Goal: Task Accomplishment & Management: Complete application form

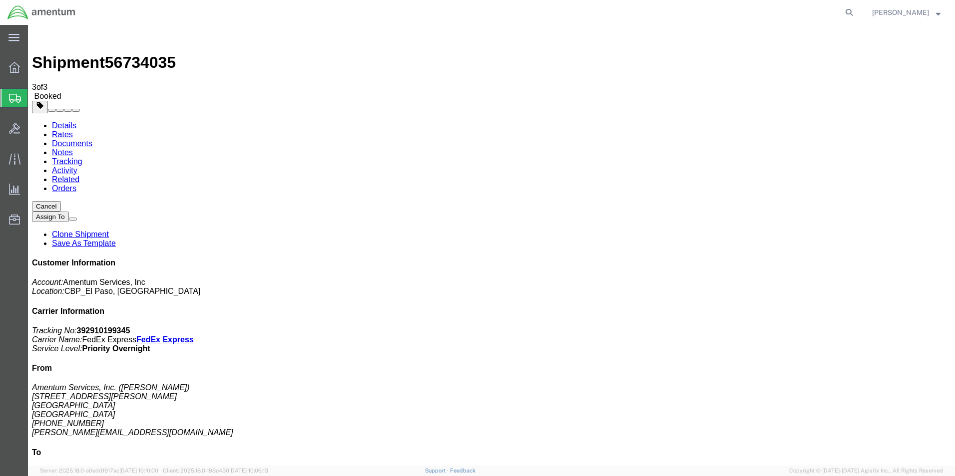
click at [0, 0] on span "Create Shipment" at bounding box center [0, 0] width 0 height 0
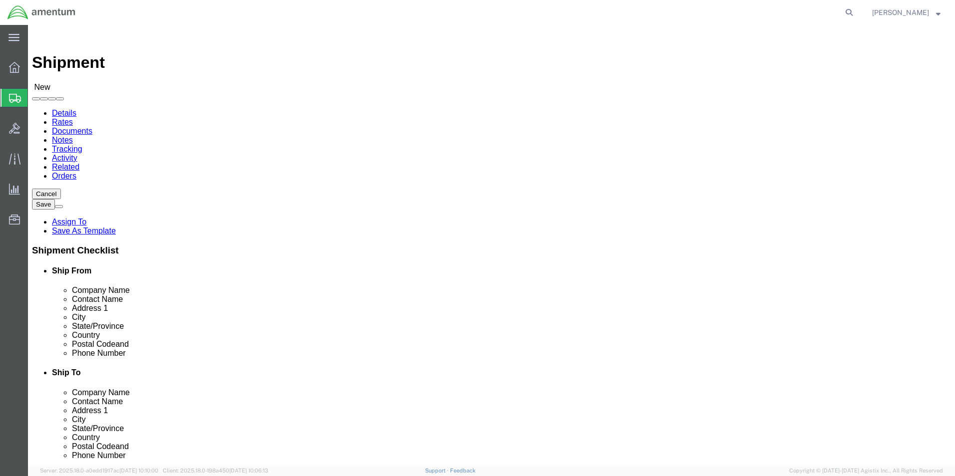
select select "MYPROFILE"
select select "[GEOGRAPHIC_DATA]"
type input "NCR"
select select "49925"
select select "VA"
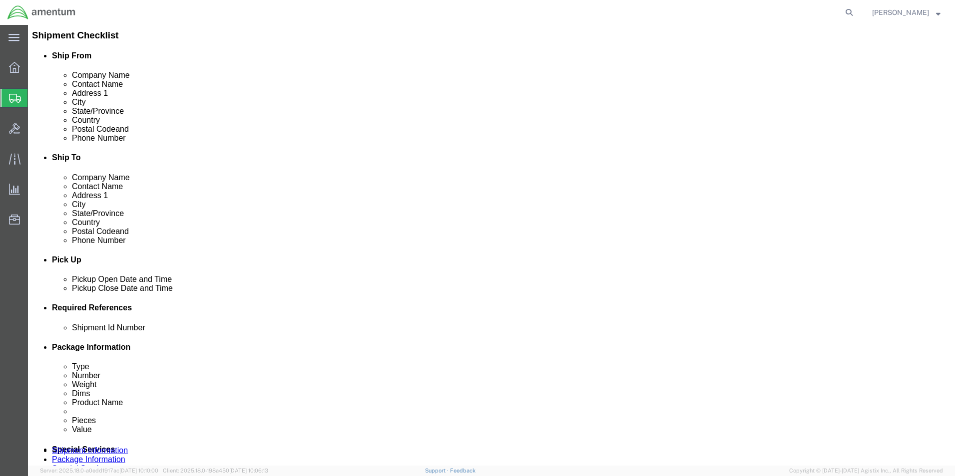
scroll to position [250, 0]
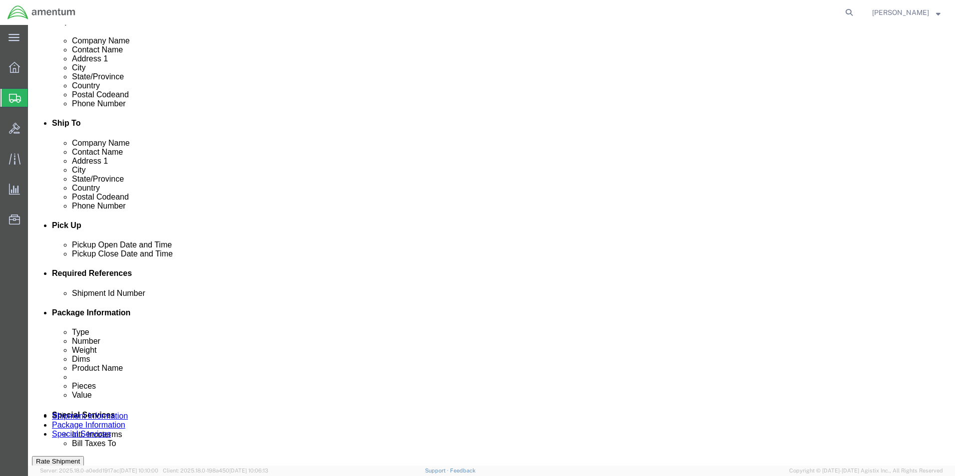
click input "text"
type input "96227"
click button "Add reference"
click select "Select Account Type Activity ID Airline Appointment Number ASN Batch Request # …"
select select "DEPT"
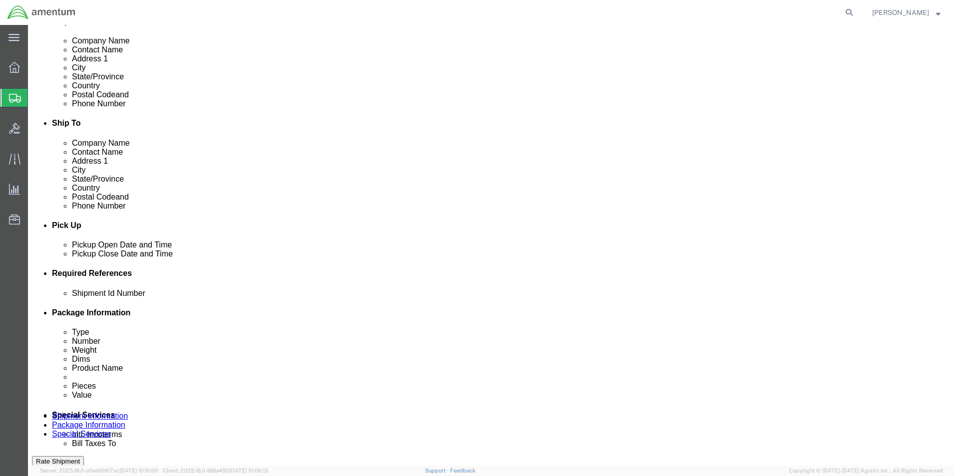
click select "Select Account Type Activity ID Airline Appointment Number ASN Batch Request # …"
type input "CBP"
click button "Add reference"
click select "Select Account Type Activity ID Airline Appointment Number ASN Batch Request # …"
select select "CUSTREF"
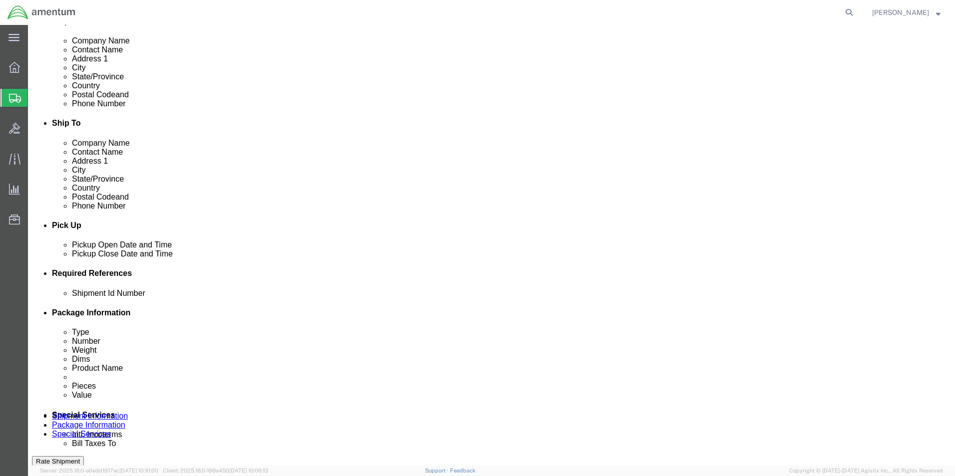
click select "Select Account Type Activity ID Airline Appointment Number ASN Batch Request # …"
click input "text"
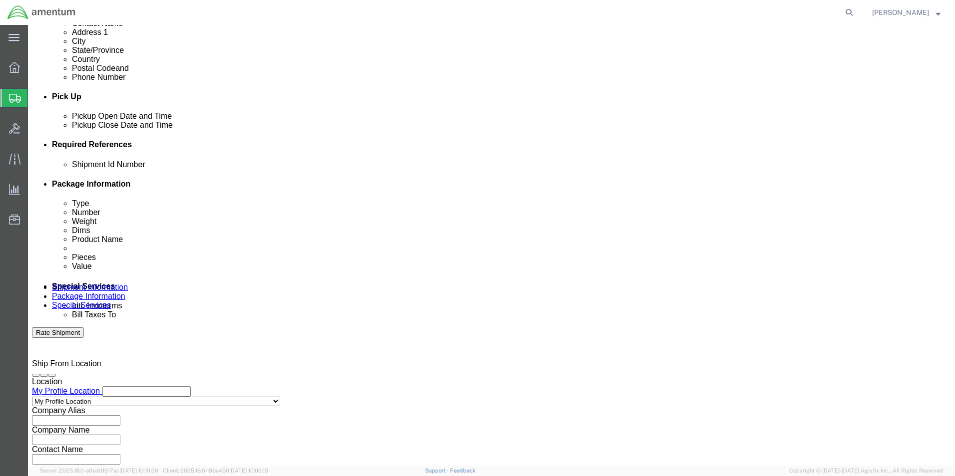
scroll to position [416, 0]
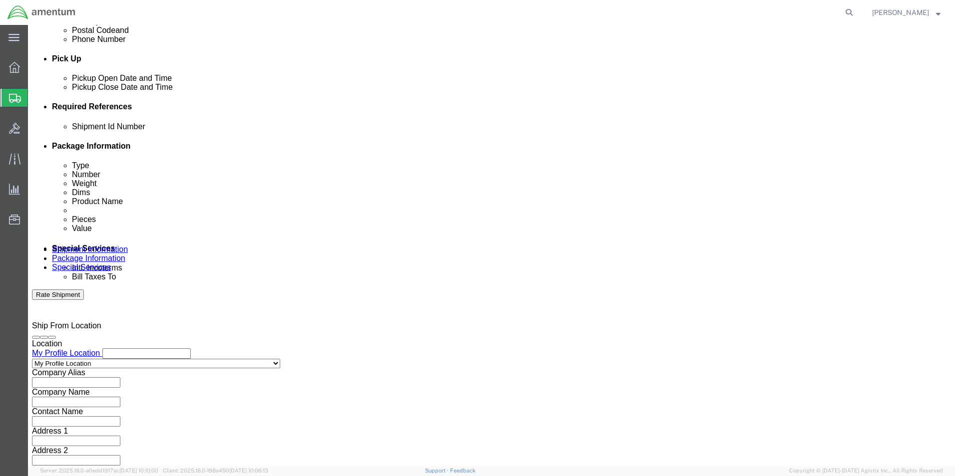
type input "329158"
click select "Select Air Less than Truckload Multi-Leg Ocean Freight Rail Small Parcel Truckl…"
select select "SMAL"
click select "Select Air Less than Truckload Multi-Leg Ocean Freight Rail Small Parcel Truckl…"
click button "Continue"
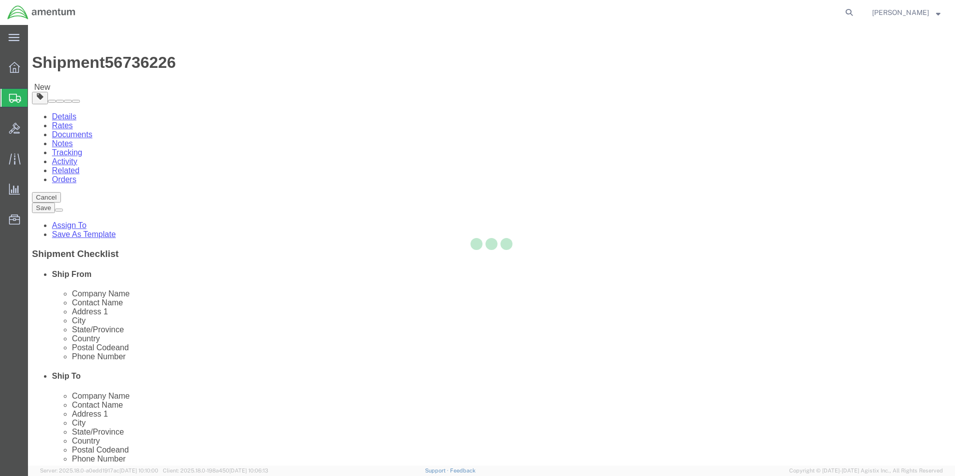
select select "YRPK"
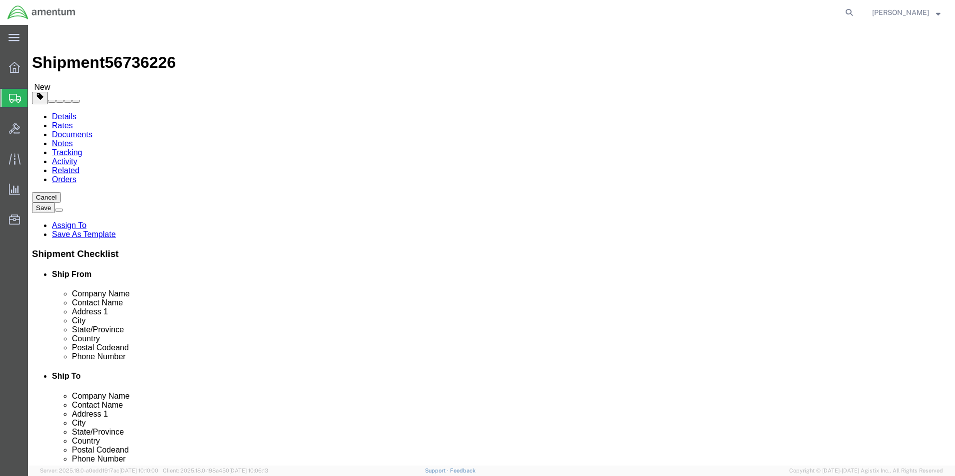
click input "text"
type input "14"
type input "12"
type input "7"
click input "7"
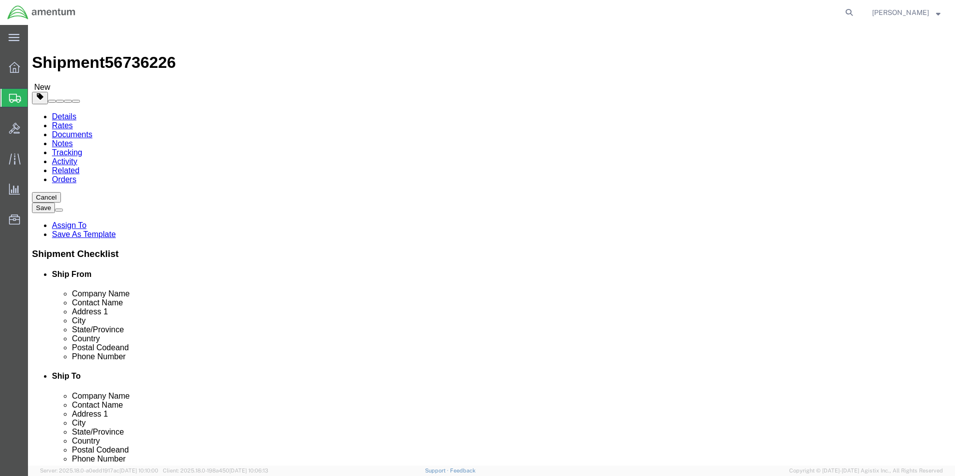
type input "7"
click div "Package Content # 1 x Package Type Select Bale(s) Basket(s) Bolt(s) Bottle(s) B…"
click link "Add Content"
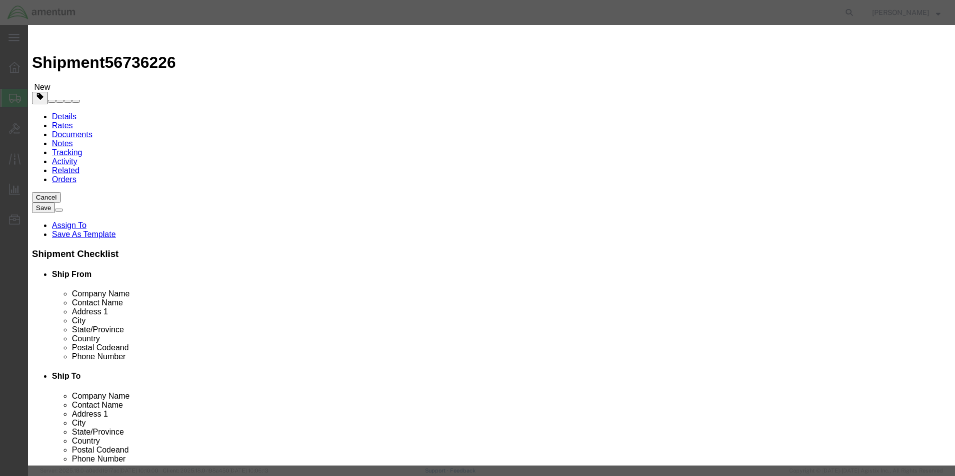
click input "text"
type input "GYROSCOPE"
type input "1"
type input "5000.00"
click button "Save & Close"
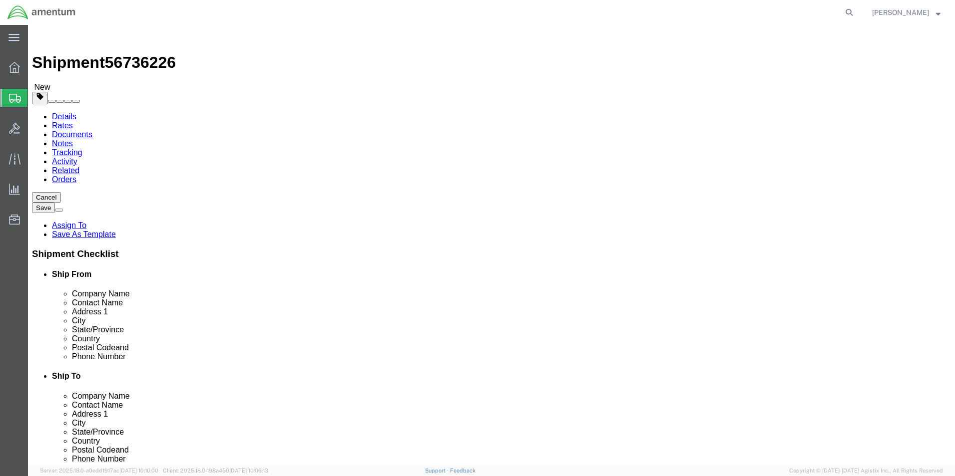
click button "Continue"
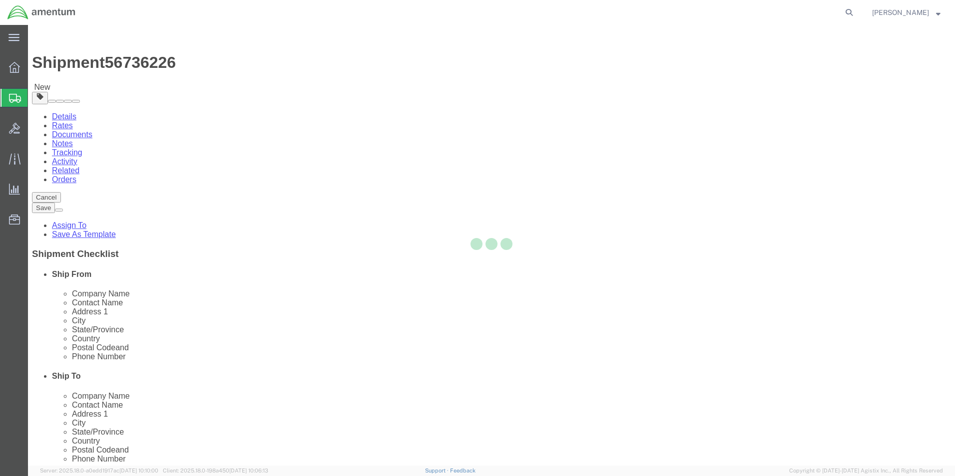
select select
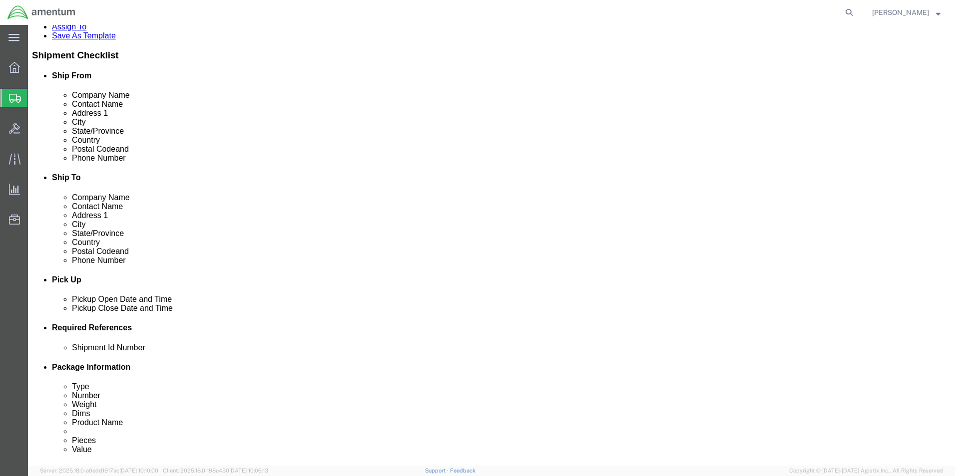
scroll to position [200, 0]
click select "Select Buyer Cost Center Department Operations Number Order Number Sales Person"
select select "COSTCENTER"
click select "Select Buyer Cost Center Department Operations Number Order Number Sales Person"
type input "6118.03.03.2219.000.ELP.0000"
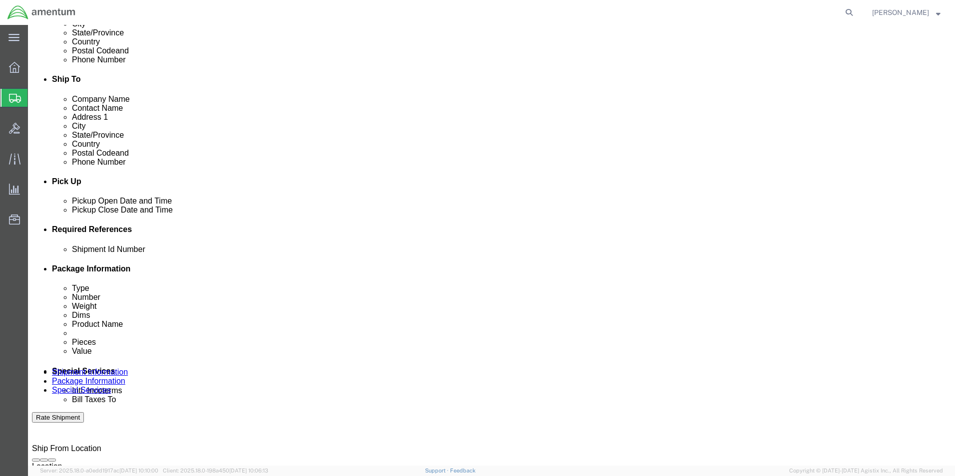
scroll to position [300, 0]
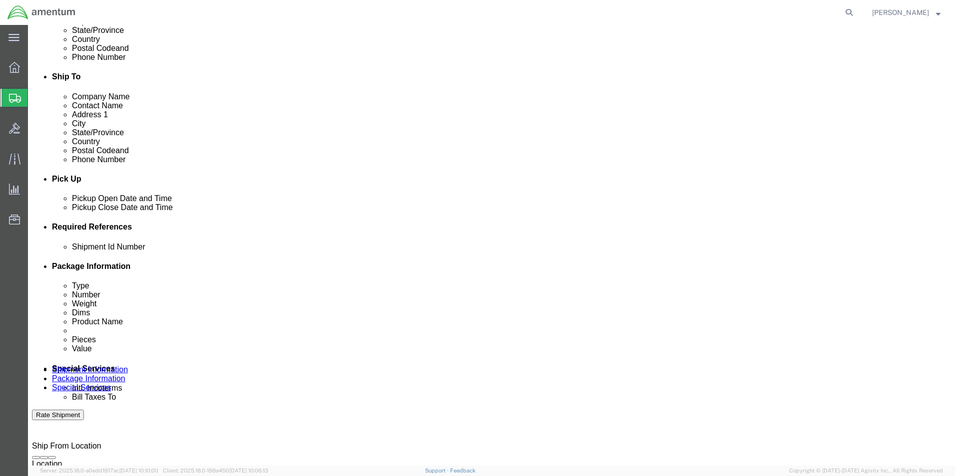
click select "Select Recipient Account Sender/Shipper Third Party Account"
select select "SHIP"
click select "Select Recipient Account Sender/Shipper Third Party Account"
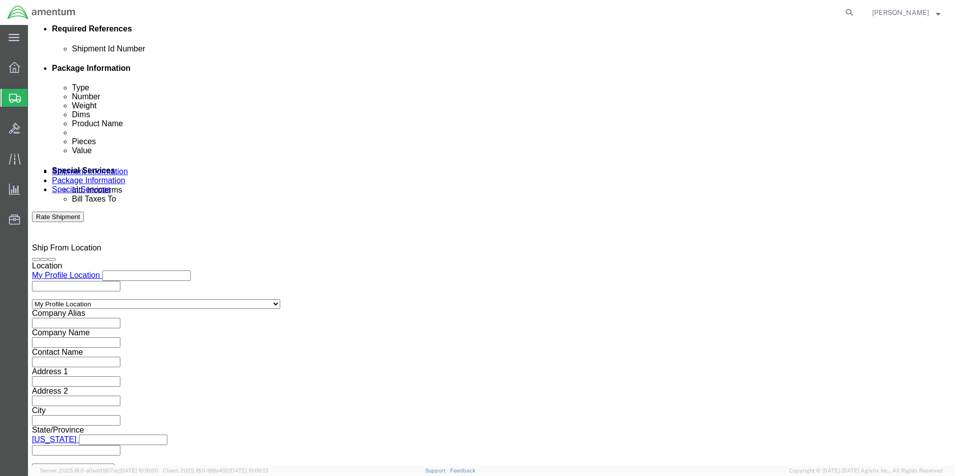
scroll to position [499, 0]
click input "text"
type input "[PERSON_NAME]"
type input "[PERSON_NAME][EMAIL_ADDRESS][PERSON_NAME][DOMAIN_NAME]"
click button "Rate Shipment"
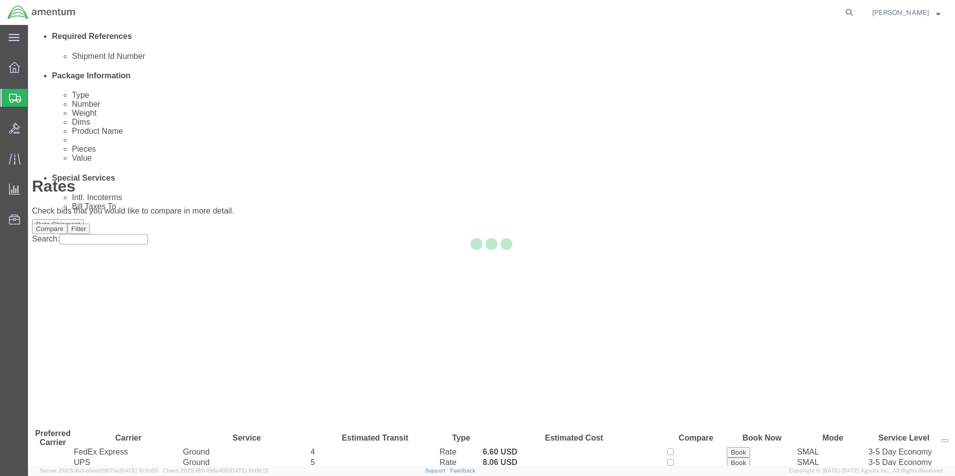
scroll to position [21, 0]
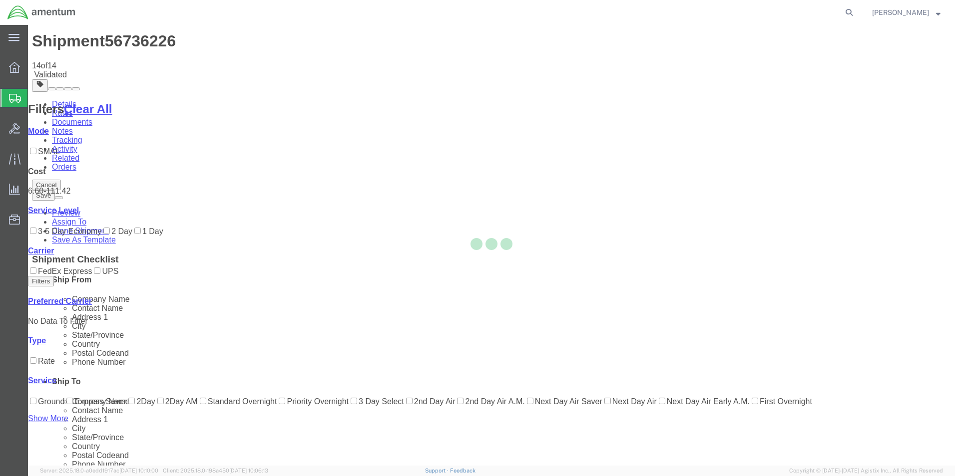
scroll to position [0, 0]
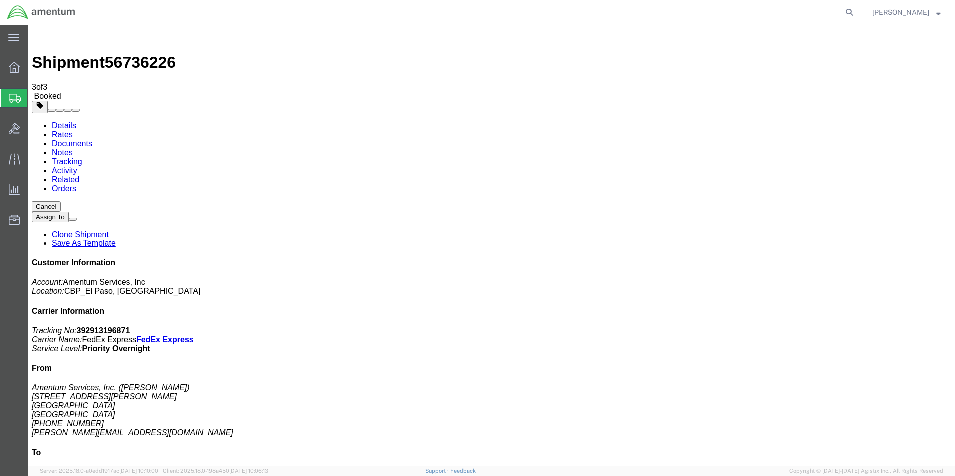
click at [0, 0] on span "Create Shipment" at bounding box center [0, 0] width 0 height 0
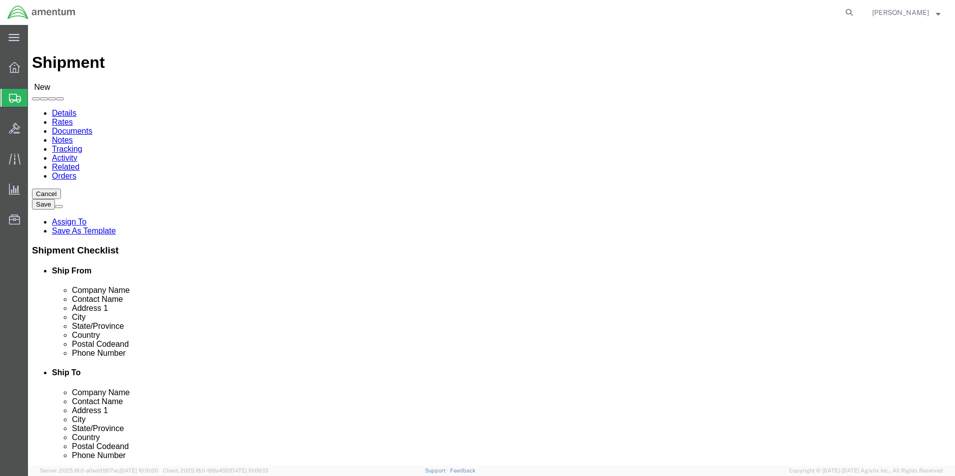
select select "[GEOGRAPHIC_DATA]"
type input "WSD"
select select "49946"
select select "CA"
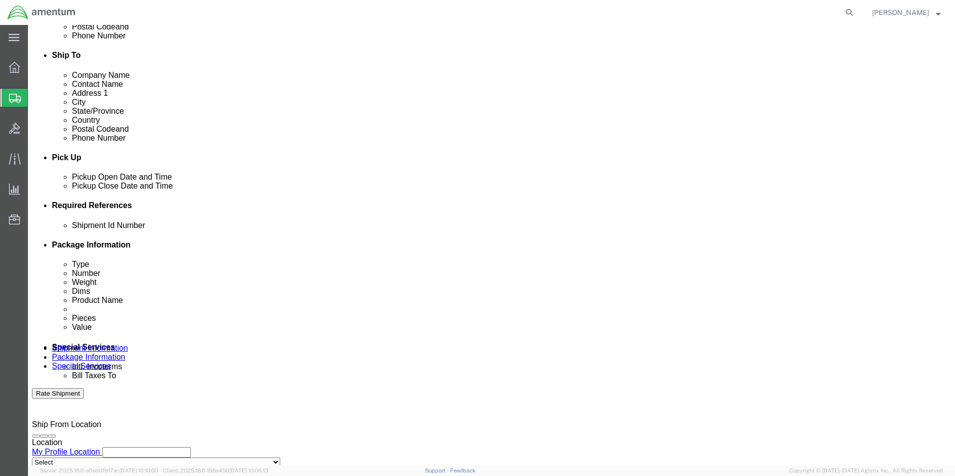
scroll to position [350, 0]
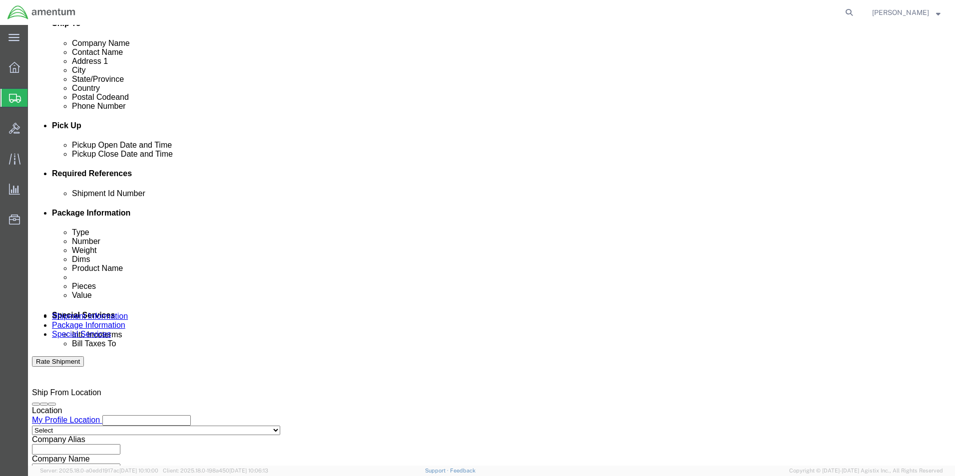
click input "text"
type input "96231"
click button "Add reference"
click select "Select Account Type Activity ID Airline Appointment Number ASN Batch Request # …"
select select "DEPT"
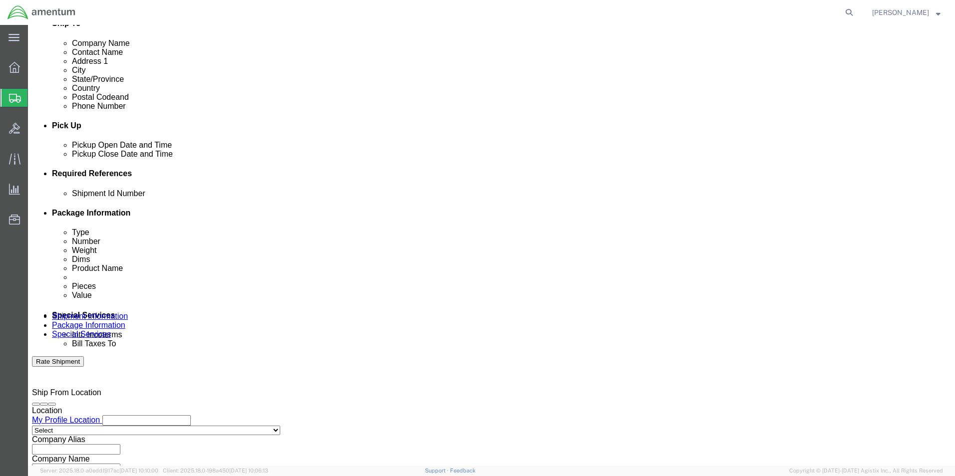
click select "Select Account Type Activity ID Airline Appointment Number ASN Batch Request # …"
type input "X"
type input "CBP"
click button "Add reference"
click select "Select Account Type Activity ID Airline Appointment Number ASN Batch Request # …"
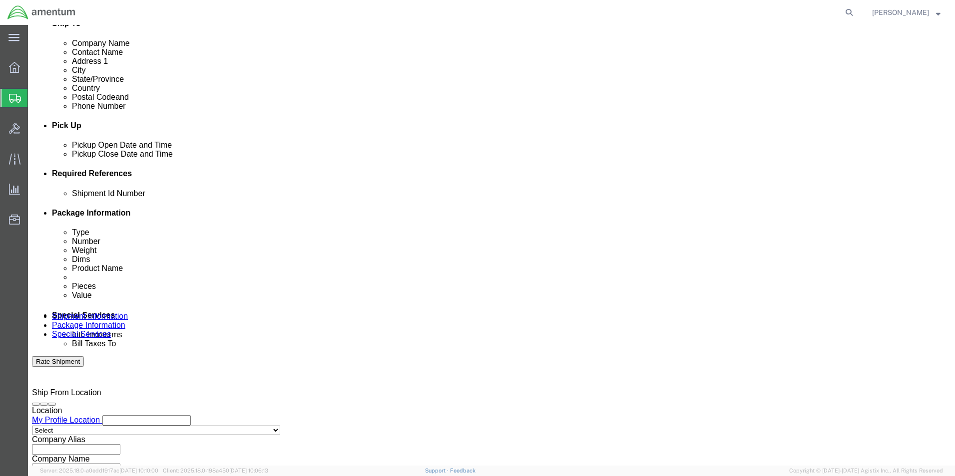
select select "CUSTREF"
click select "Select Account Type Activity ID Airline Appointment Number ASN Batch Request # …"
click input "text"
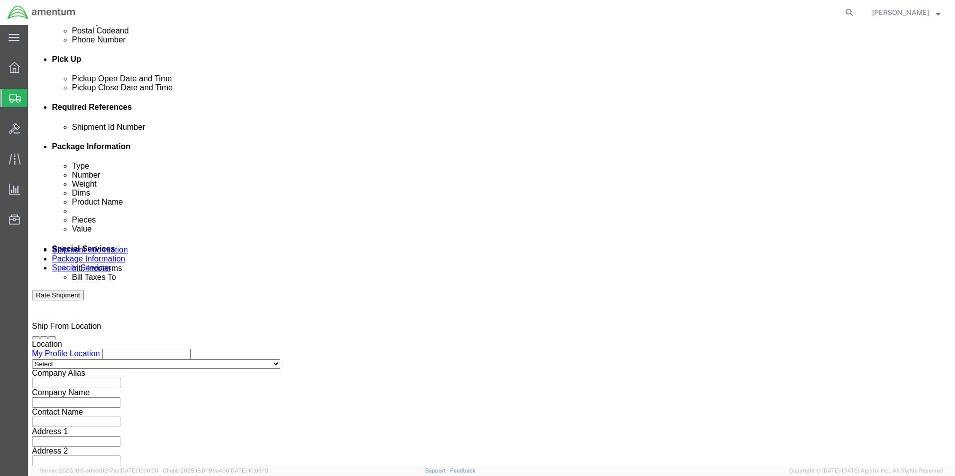
scroll to position [416, 0]
type input "329038"
click select "Select Air Less than Truckload Multi-Leg Ocean Freight Rail Small Parcel Truckl…"
select select "SMAL"
click select "Select Air Less than Truckload Multi-Leg Ocean Freight Rail Small Parcel Truckl…"
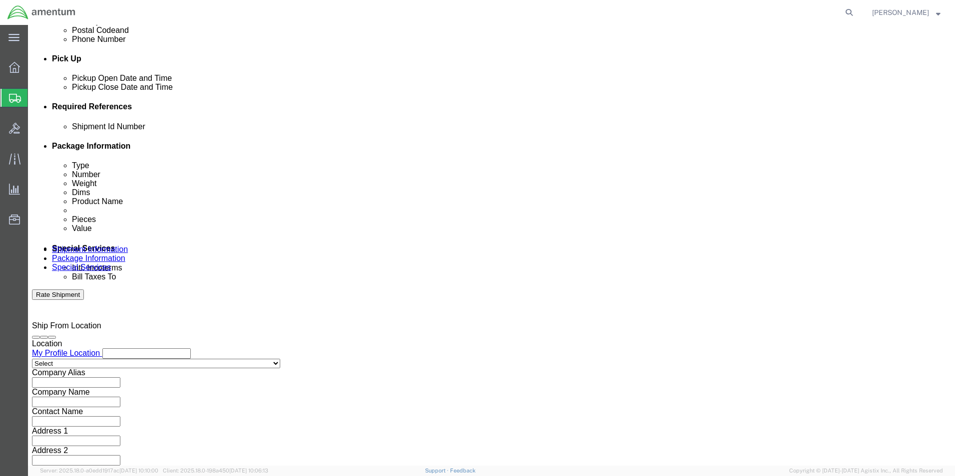
click button "Continue"
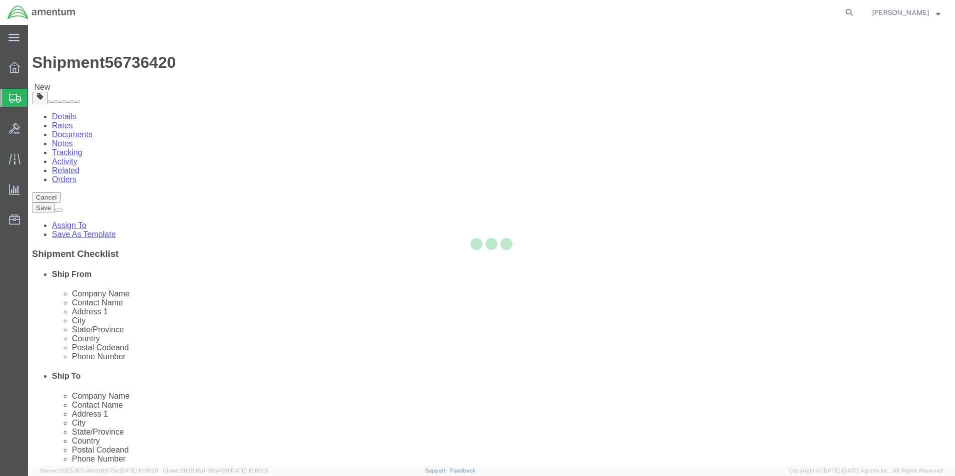
select select "YRPK"
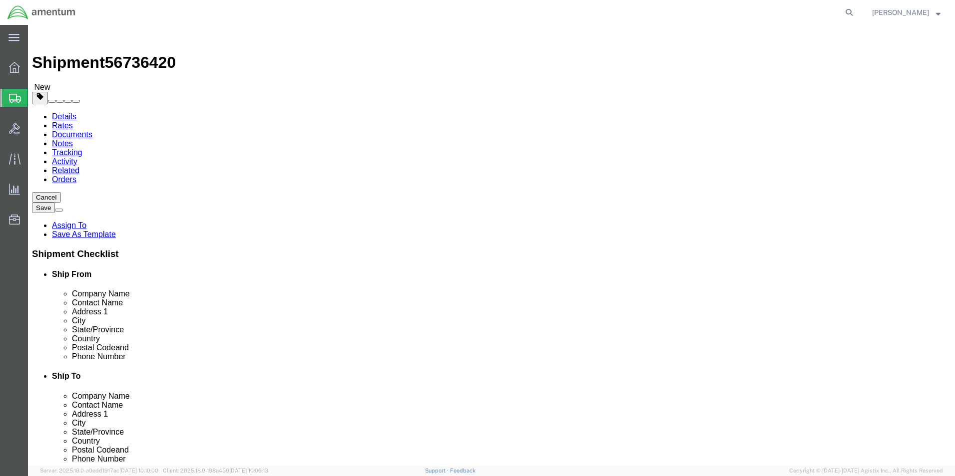
click input "text"
type input "12"
type input "9"
type input "6"
type input "2"
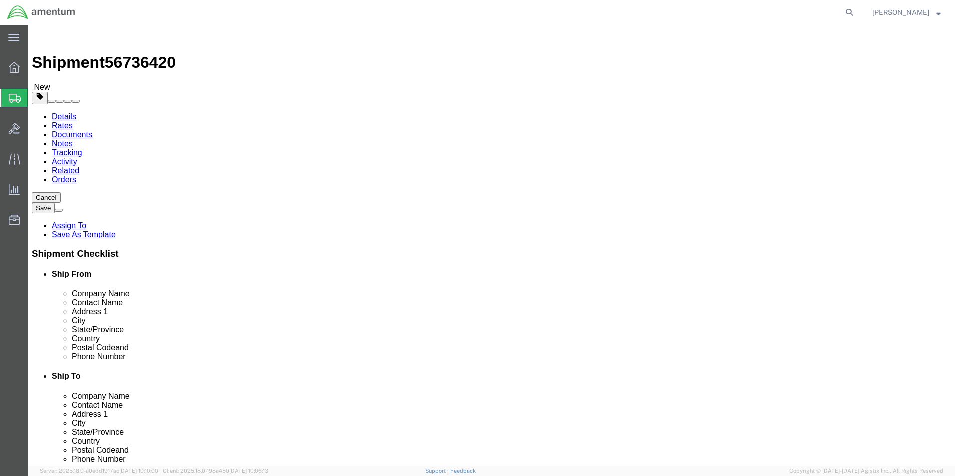
click link "Add Content"
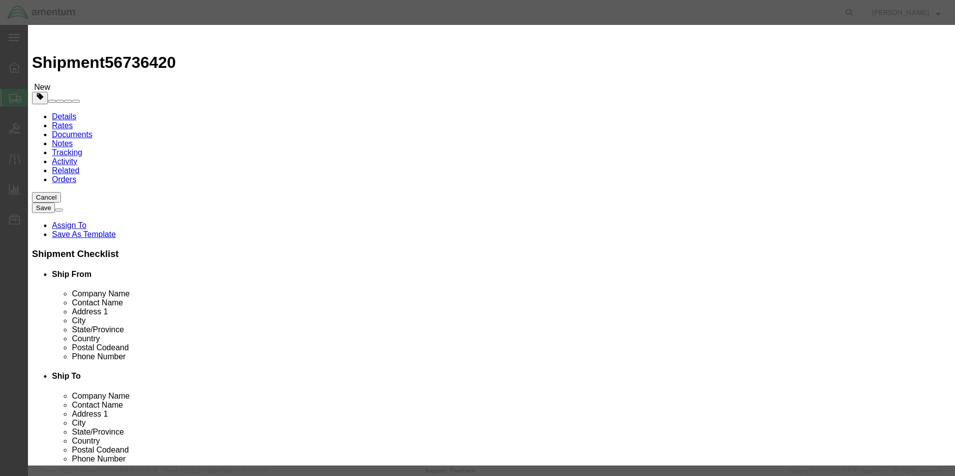
click input "text"
type input "PANEL ASSY, FUEL BOOST"
type input "1"
type input "5000.00"
drag, startPoint x: 743, startPoint y: 156, endPoint x: 779, endPoint y: 160, distance: 36.2
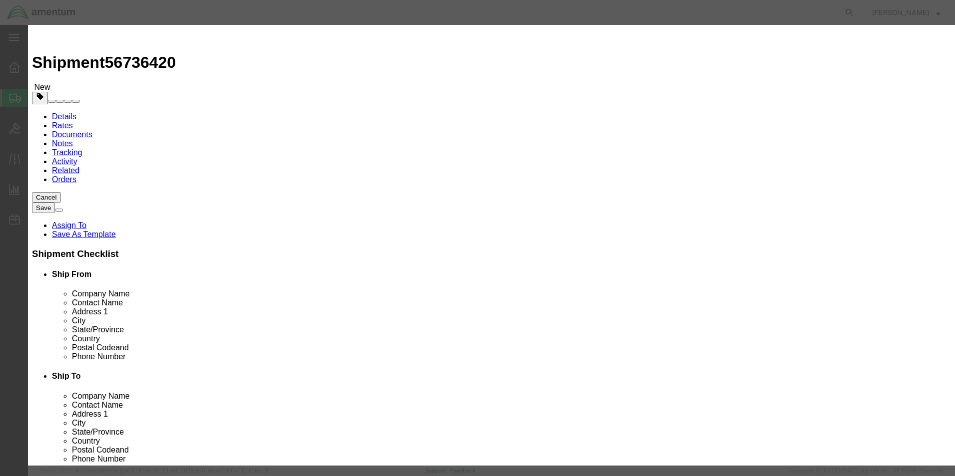
click button "Save & Close"
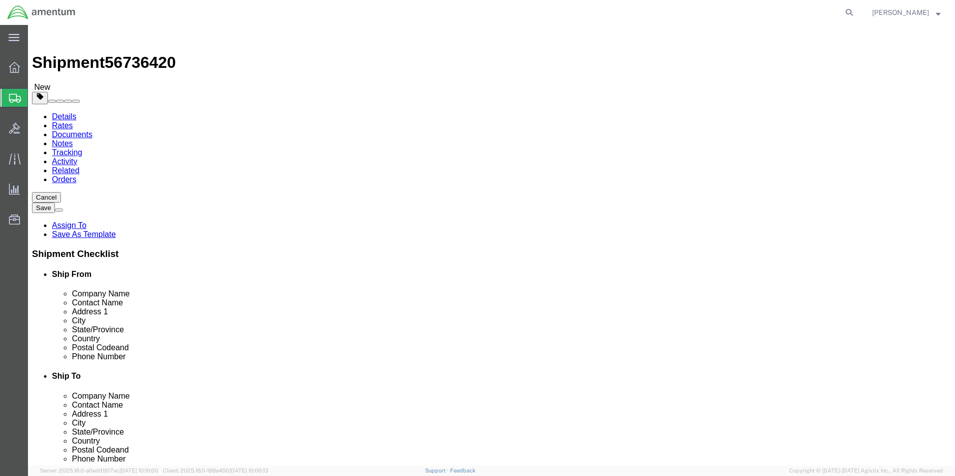
click button "Continue"
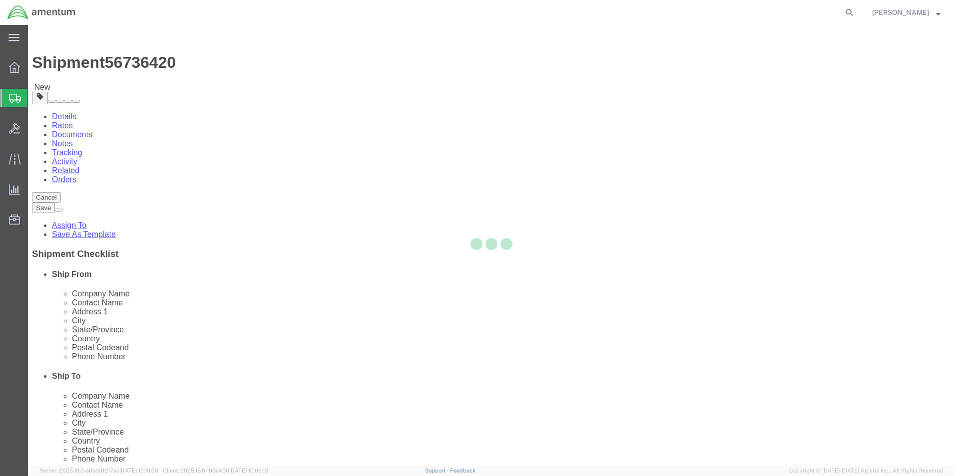
select select
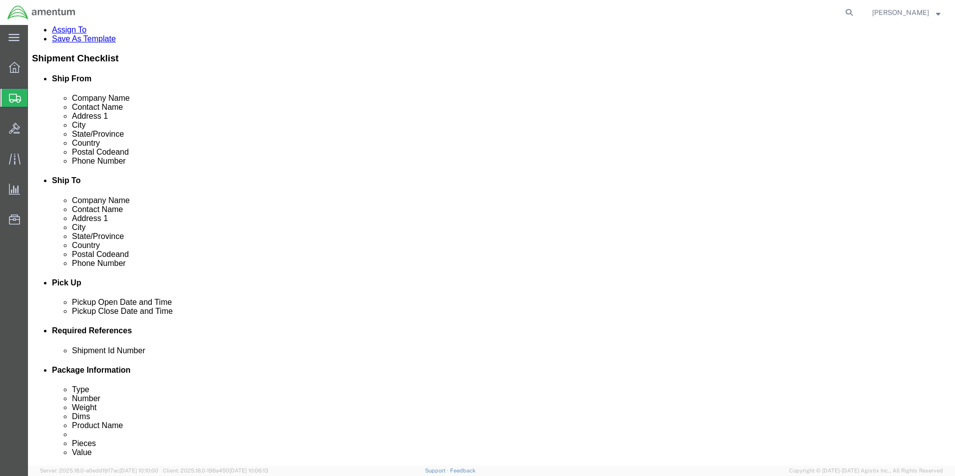
scroll to position [200, 0]
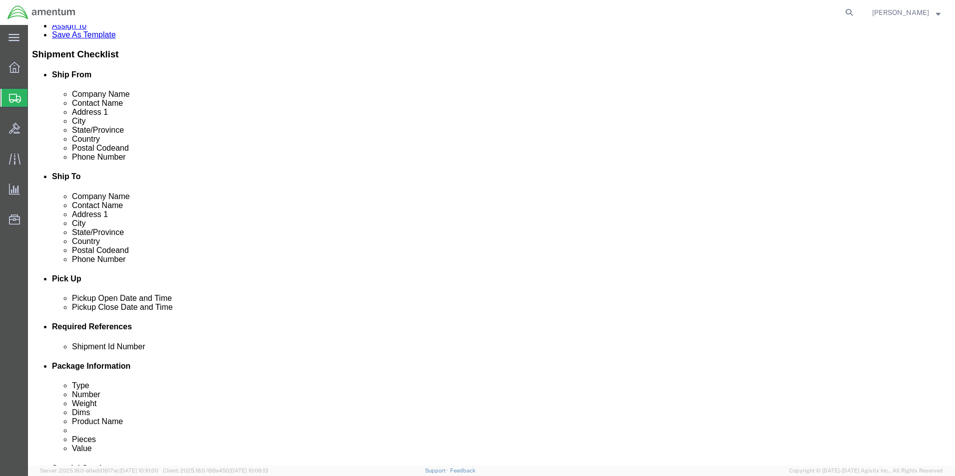
click select "Select Buyer Cost Center Department Operations Number Order Number Sales Person"
select select "COSTCENTER"
click select "Select Buyer Cost Center Department Operations Number Order Number Sales Person"
type input "6118.03.03.2219.000.ELP.0000"
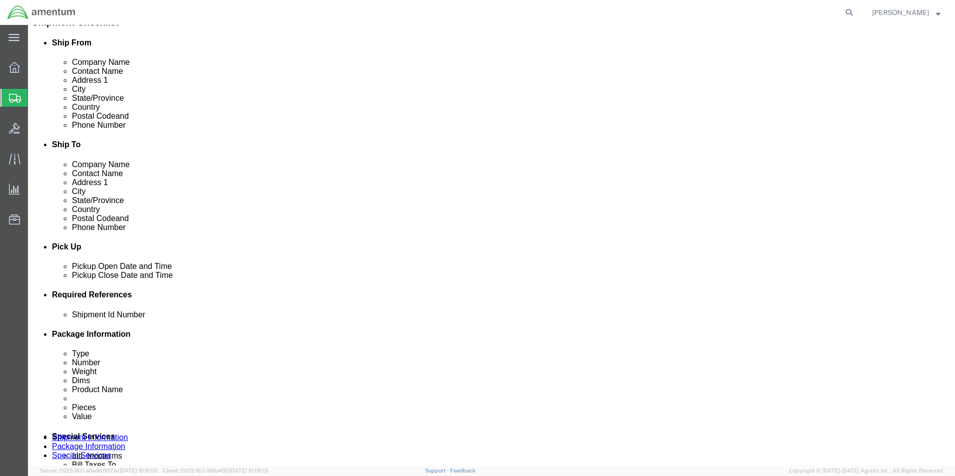
scroll to position [250, 0]
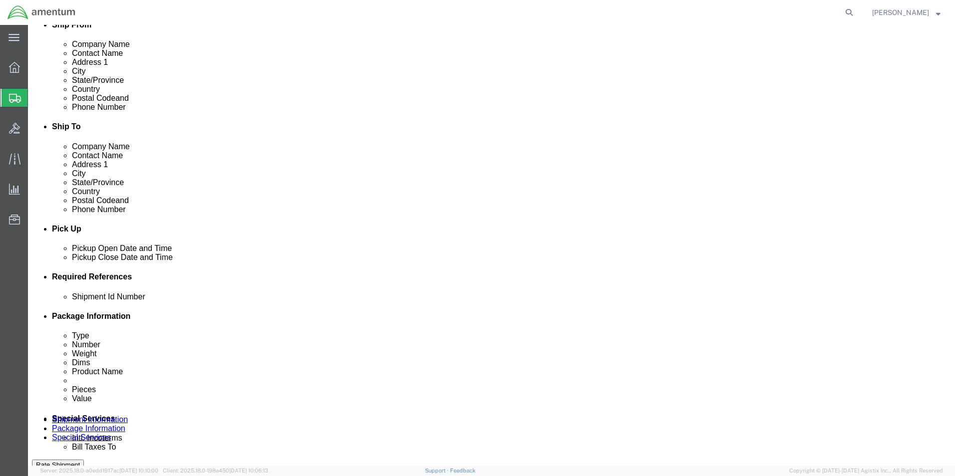
click select "Select Recipient Account Sender/Shipper Third Party Account"
select select "SHIP"
click select "Select Recipient Account Sender/Shipper Third Party Account"
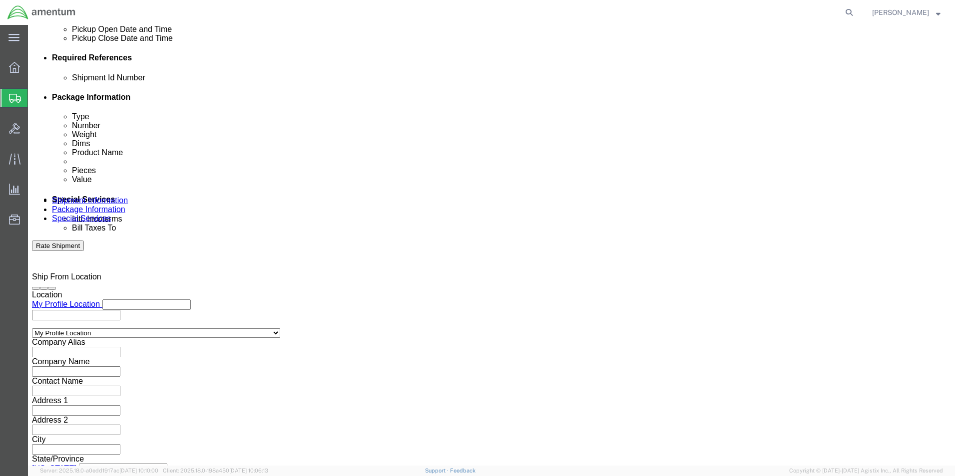
scroll to position [499, 0]
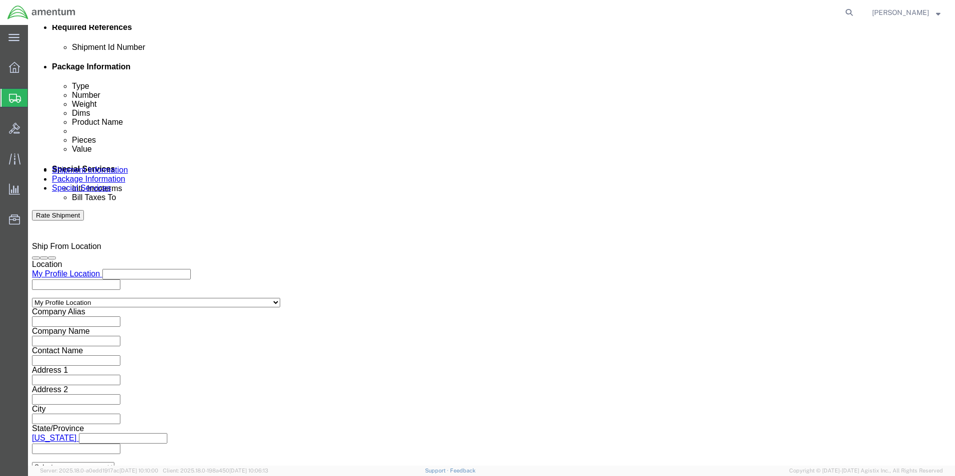
click input "text"
type input "[PERSON_NAME]"
type input "[PERSON_NAME][EMAIL_ADDRESS][PERSON_NAME][DOMAIN_NAME]"
click button "Rate Shipment"
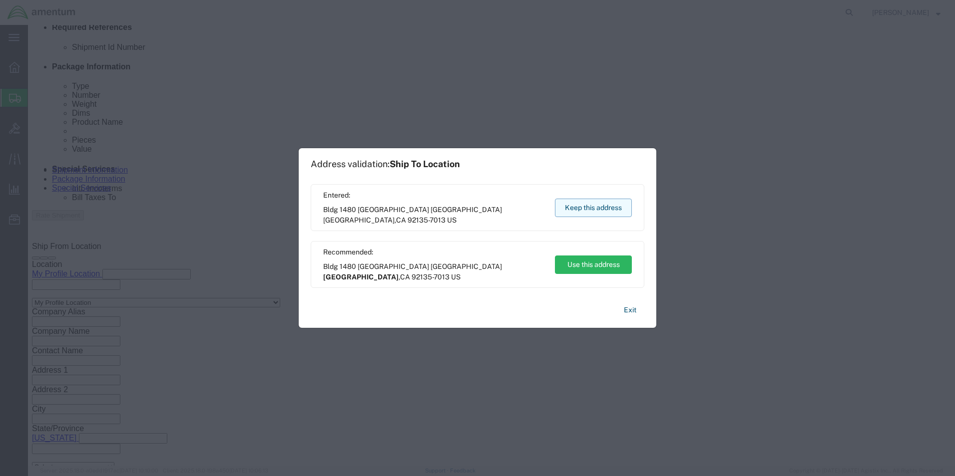
click at [594, 206] on button "Keep this address" at bounding box center [593, 208] width 77 height 18
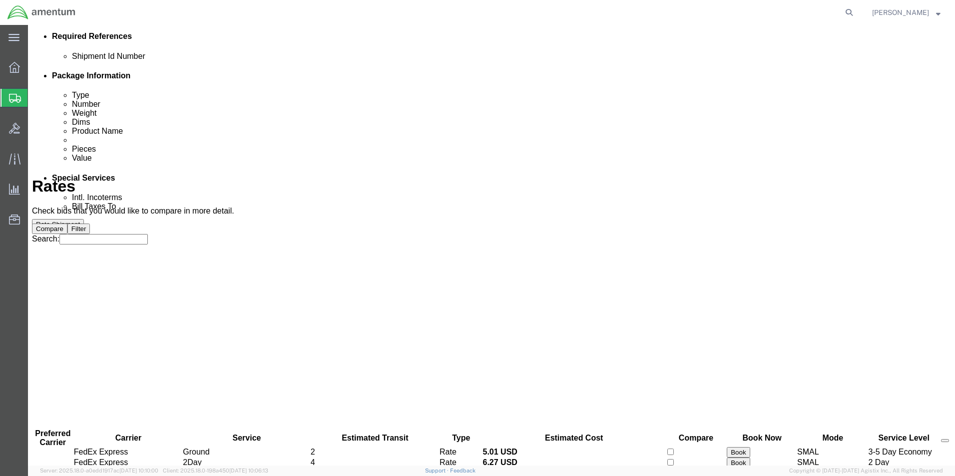
scroll to position [21, 0]
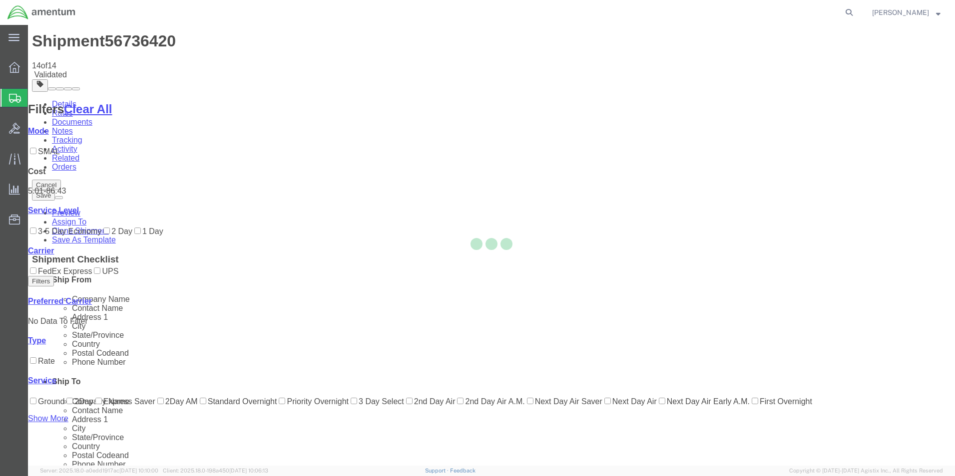
scroll to position [0, 0]
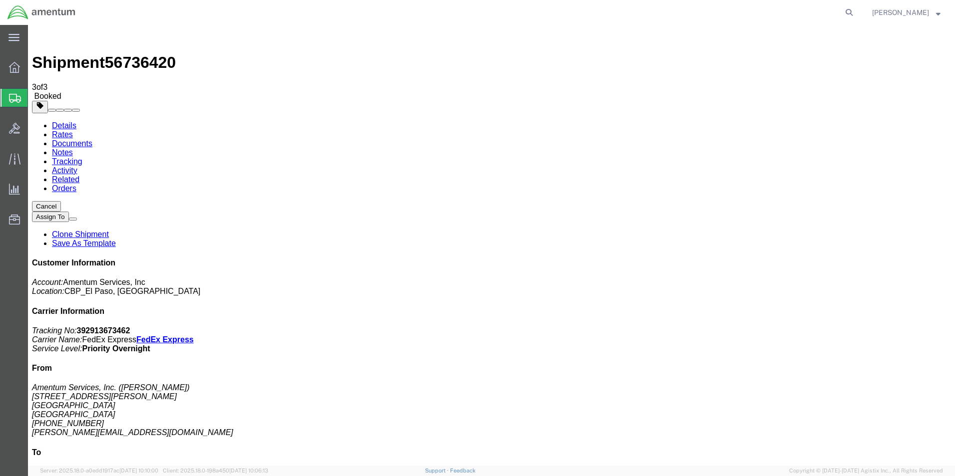
click at [935, 13] on span "[PERSON_NAME]" at bounding box center [906, 12] width 68 height 11
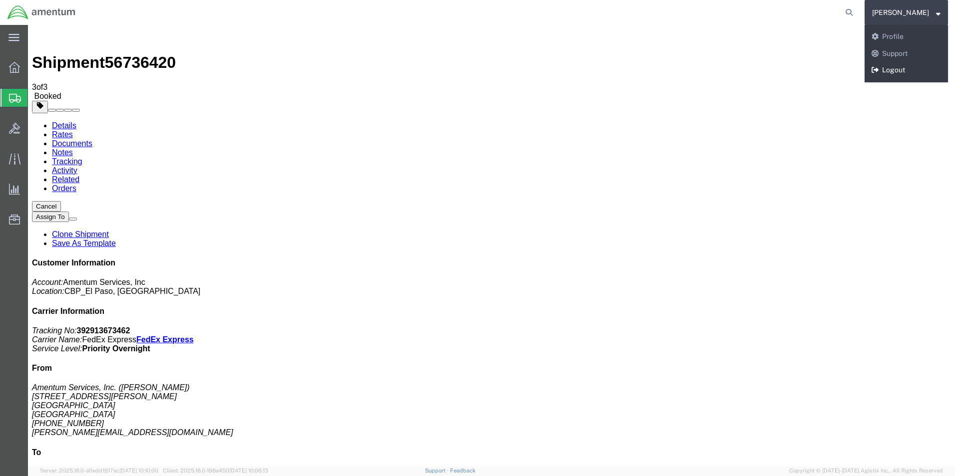
click at [866, 68] on link "Logout" at bounding box center [905, 70] width 83 height 17
